Goal: Find specific page/section: Find specific page/section

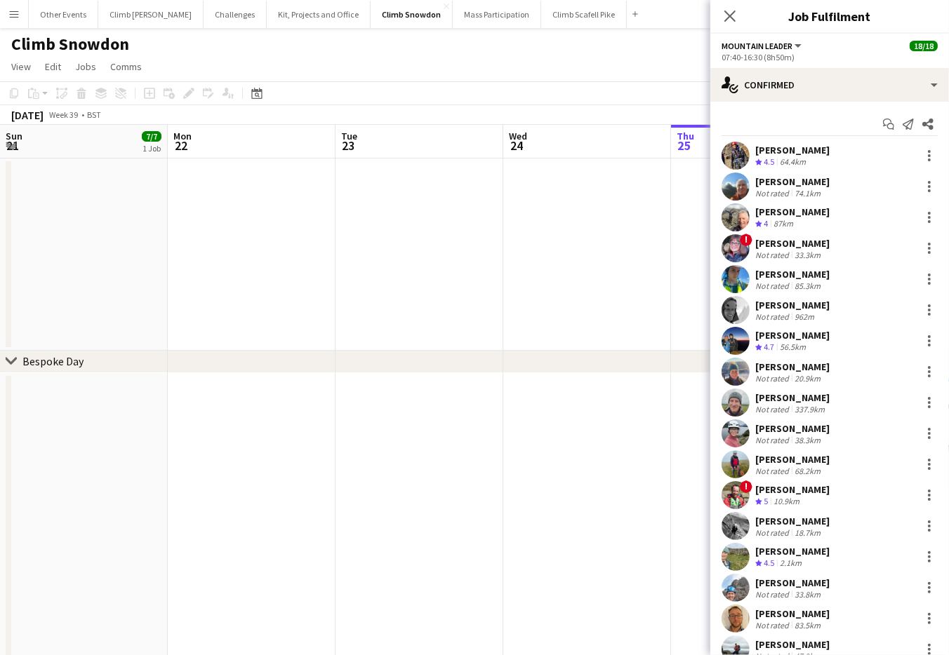
scroll to position [49, 0]
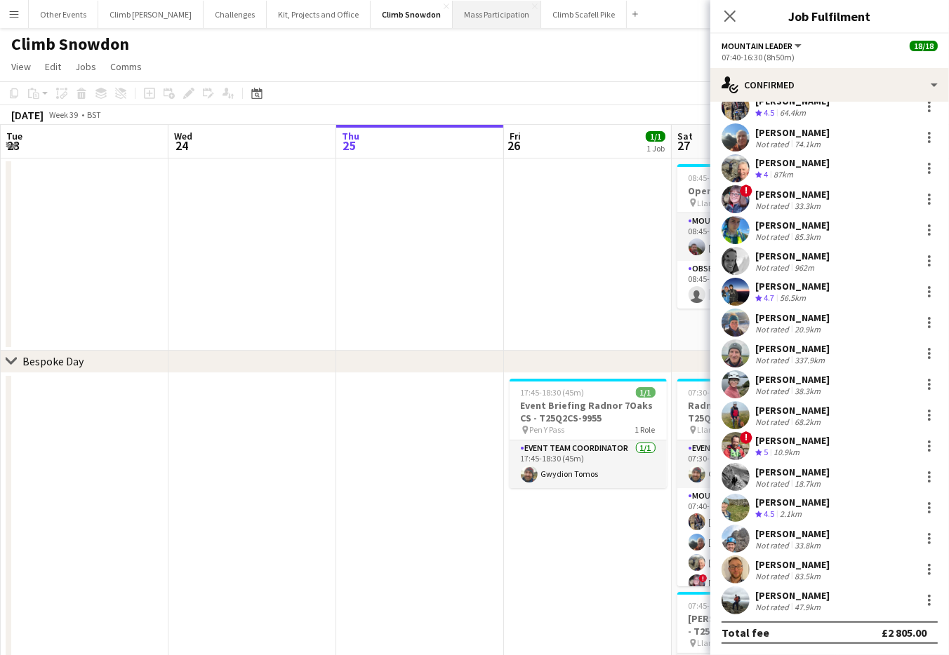
click at [453, 11] on button "Mass Participation Close" at bounding box center [497, 14] width 88 height 27
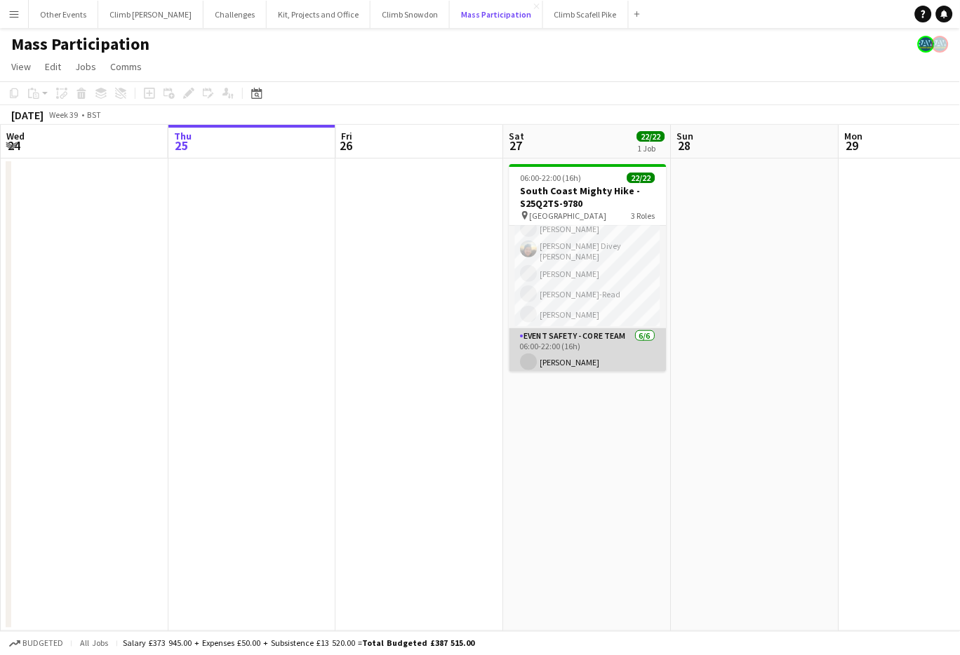
scroll to position [213, 0]
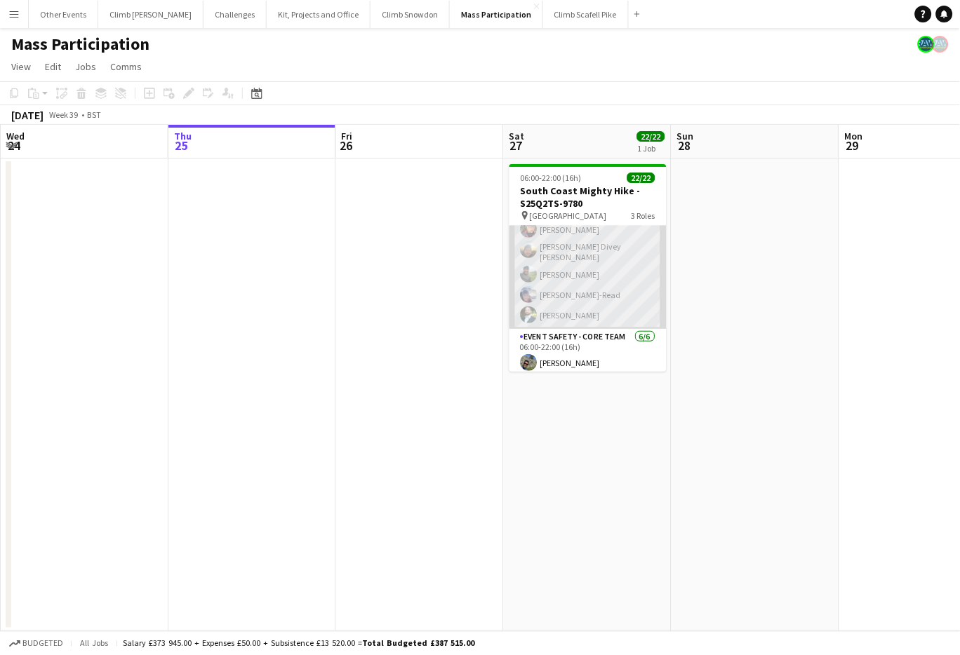
click at [531, 314] on app-user-avatar at bounding box center [529, 315] width 17 height 17
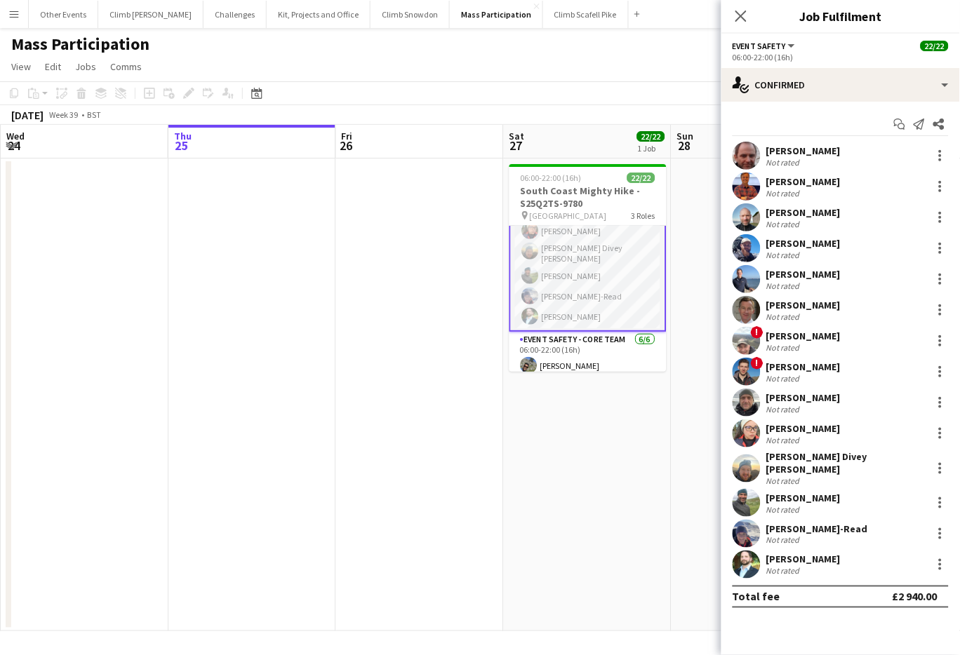
scroll to position [214, 0]
click at [750, 558] on app-user-avatar at bounding box center [747, 565] width 28 height 28
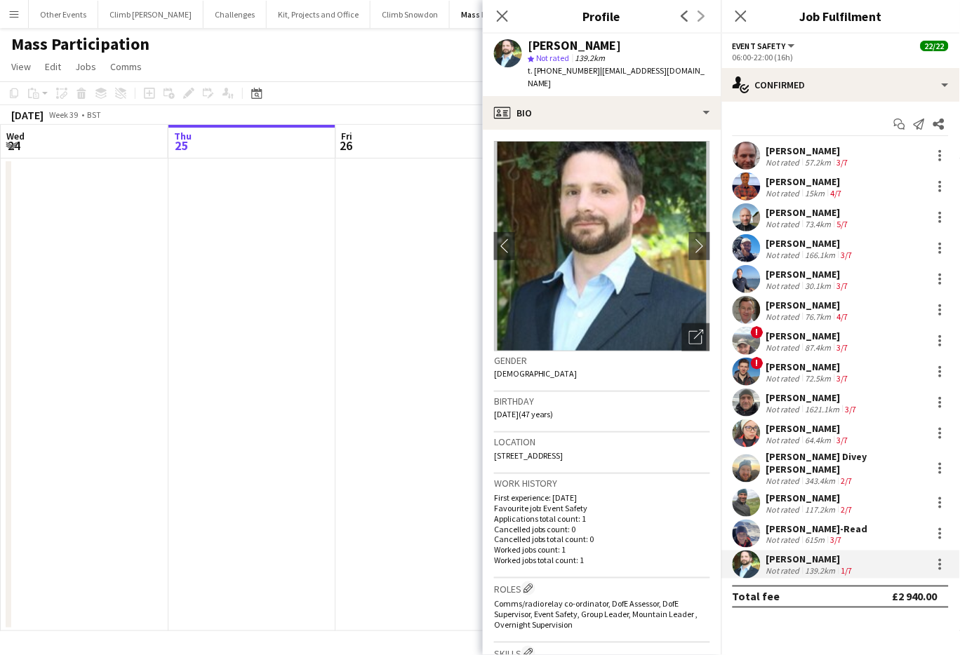
click at [351, 416] on app-date-cell at bounding box center [420, 395] width 168 height 473
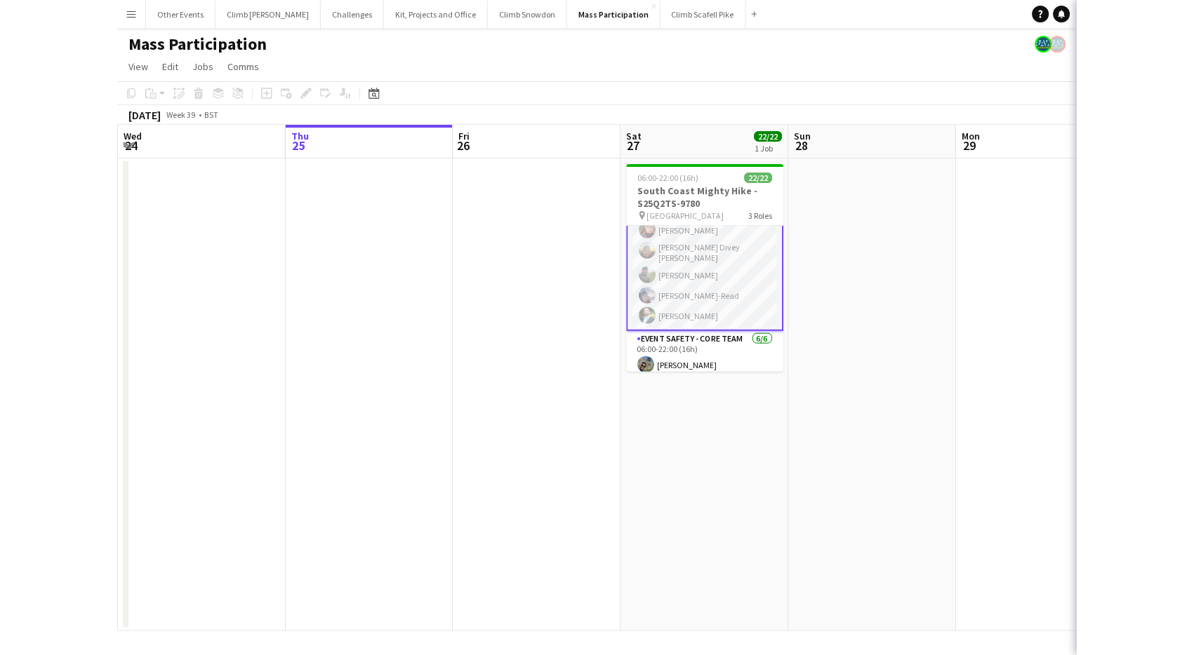
scroll to position [213, 0]
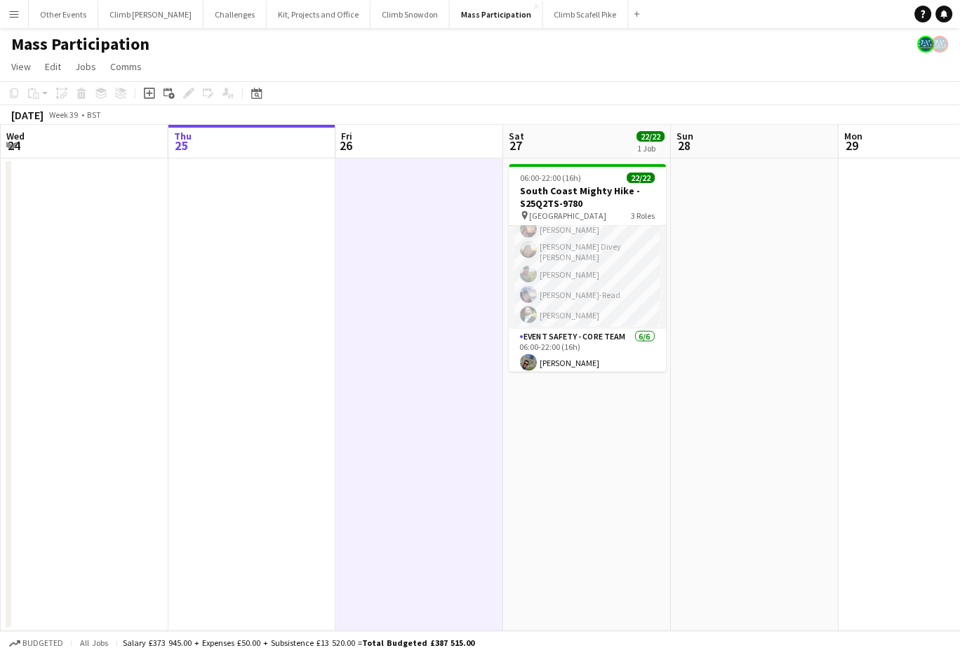
click at [356, 366] on app-date-cell at bounding box center [420, 395] width 168 height 473
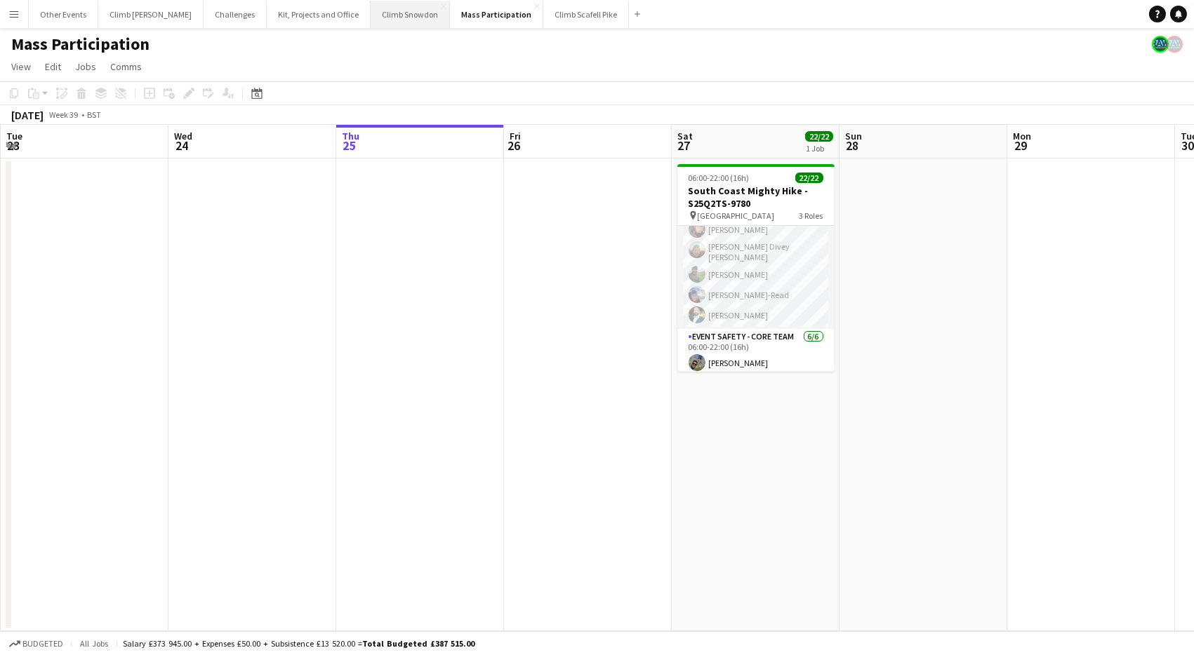
click at [370, 18] on button "Climb Snowdon Close" at bounding box center [409, 14] width 79 height 27
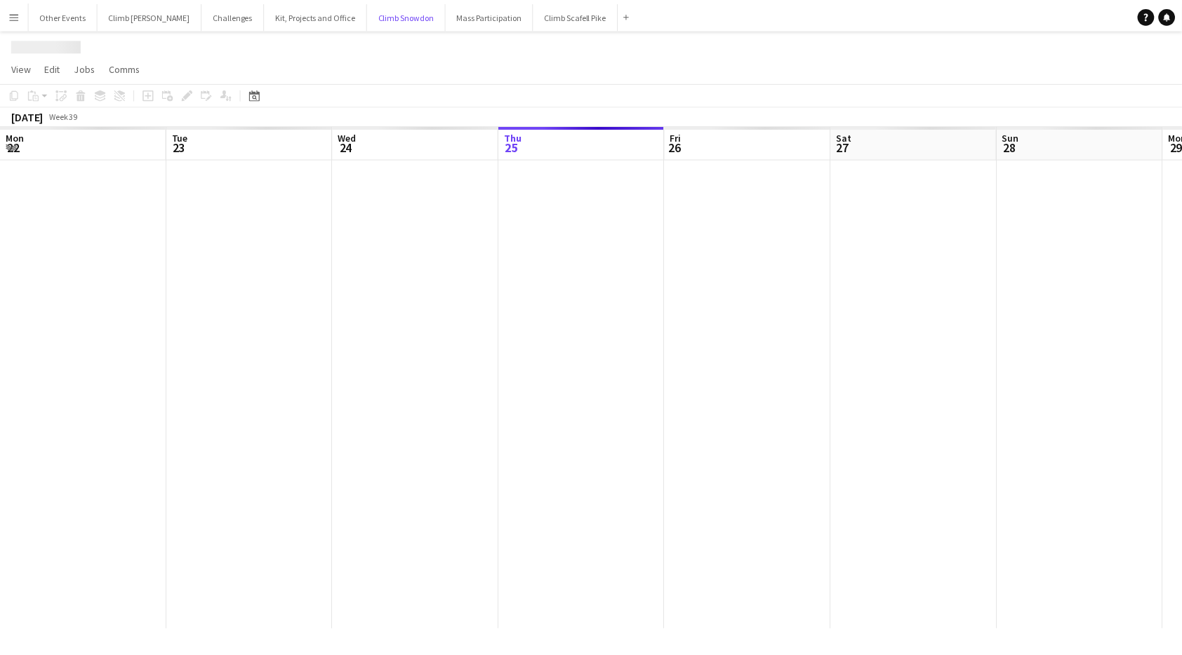
scroll to position [0, 335]
